Goal: Navigation & Orientation: Find specific page/section

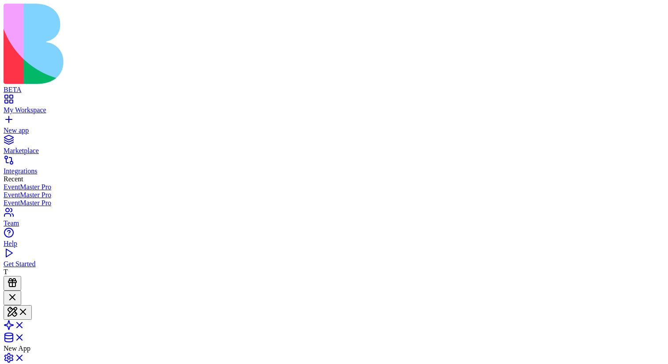
scroll to position [707, 0]
